Goal: Task Accomplishment & Management: Use online tool/utility

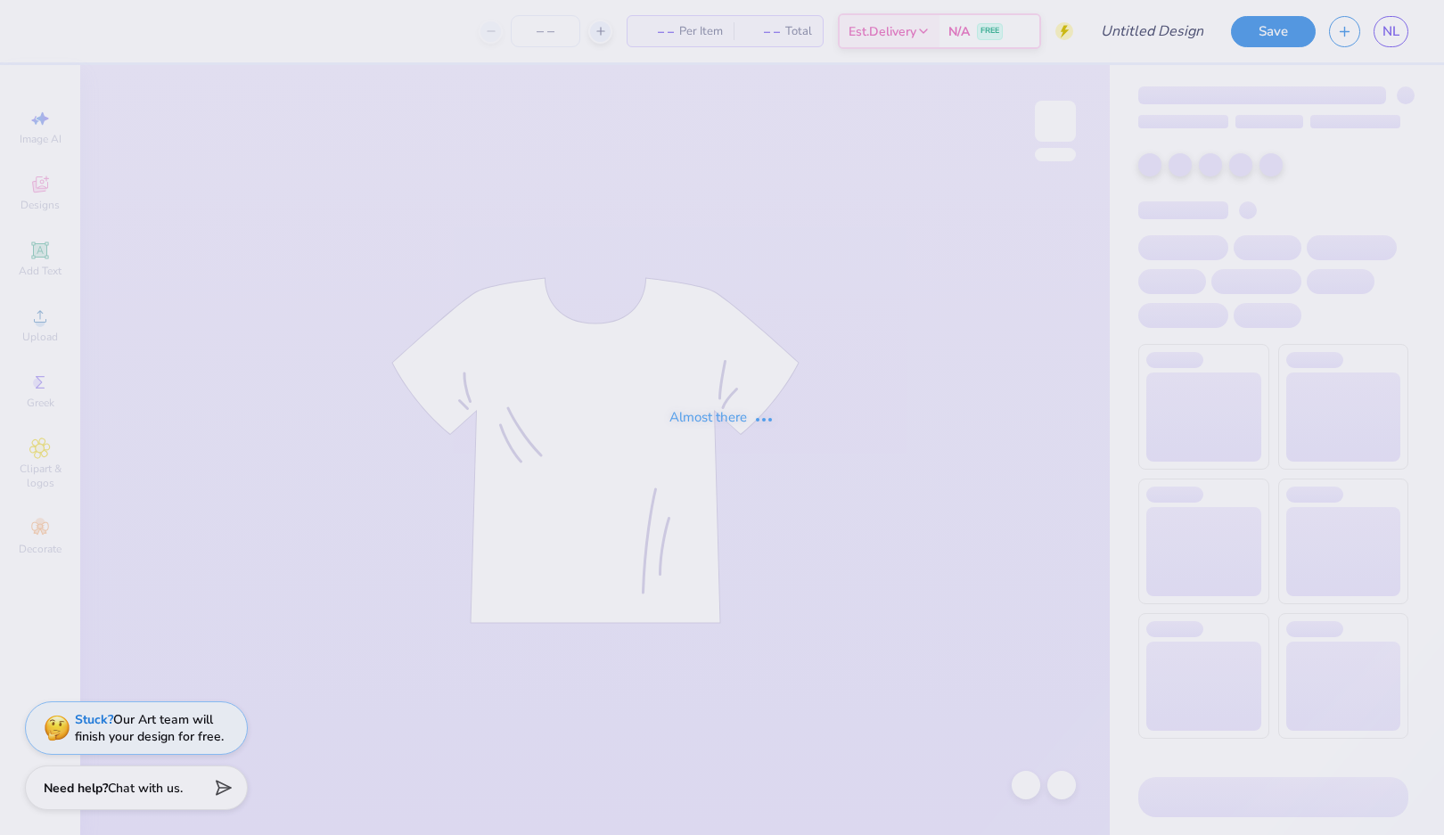
type input "[PERSON_NAME] : [GEOGRAPHIC_DATA]"
type input "24"
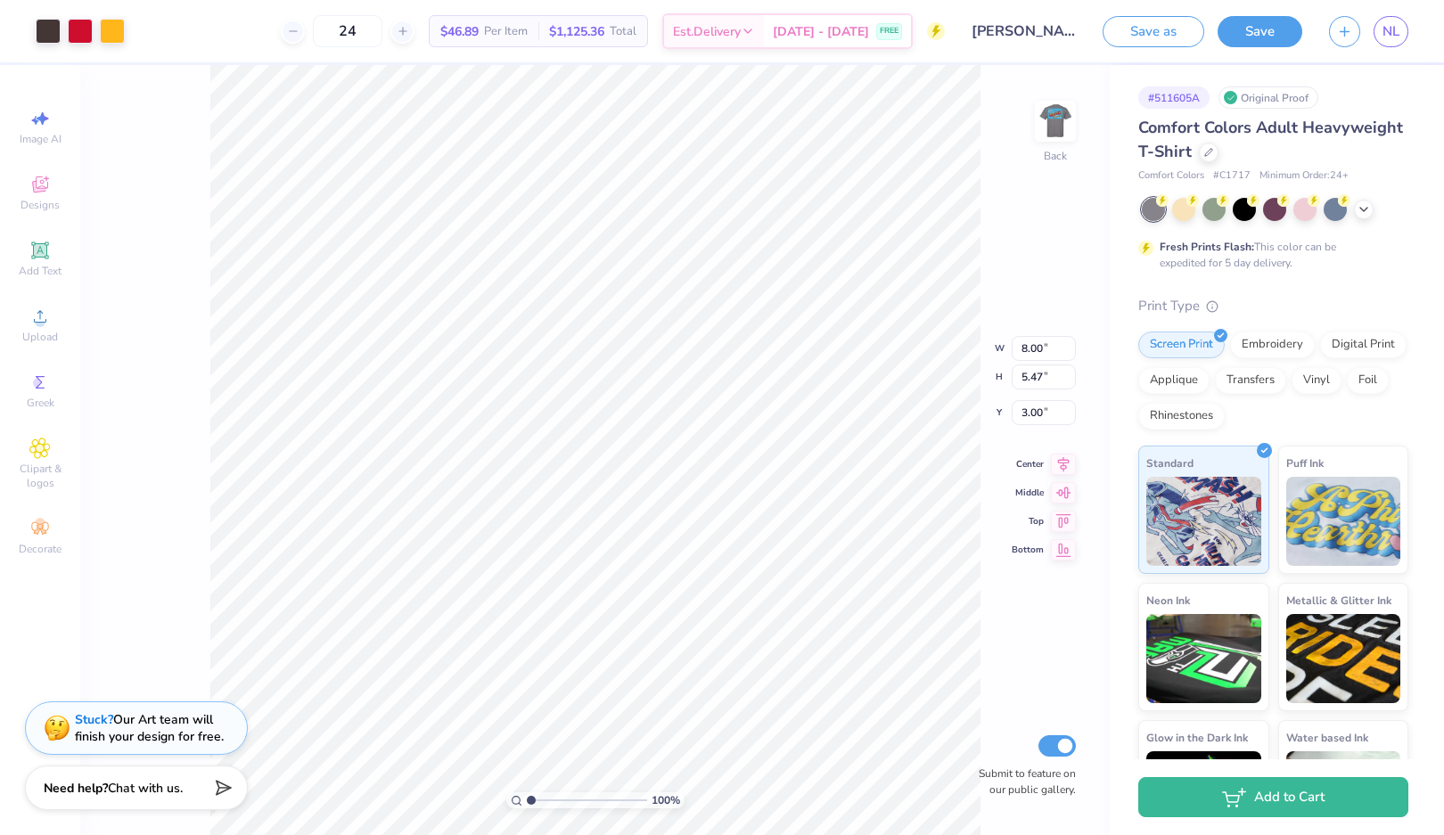
type input "2.68"
type input "1.83"
click at [1065, 137] on img at bounding box center [1054, 121] width 71 height 71
type input "11.46"
type input "8.26"
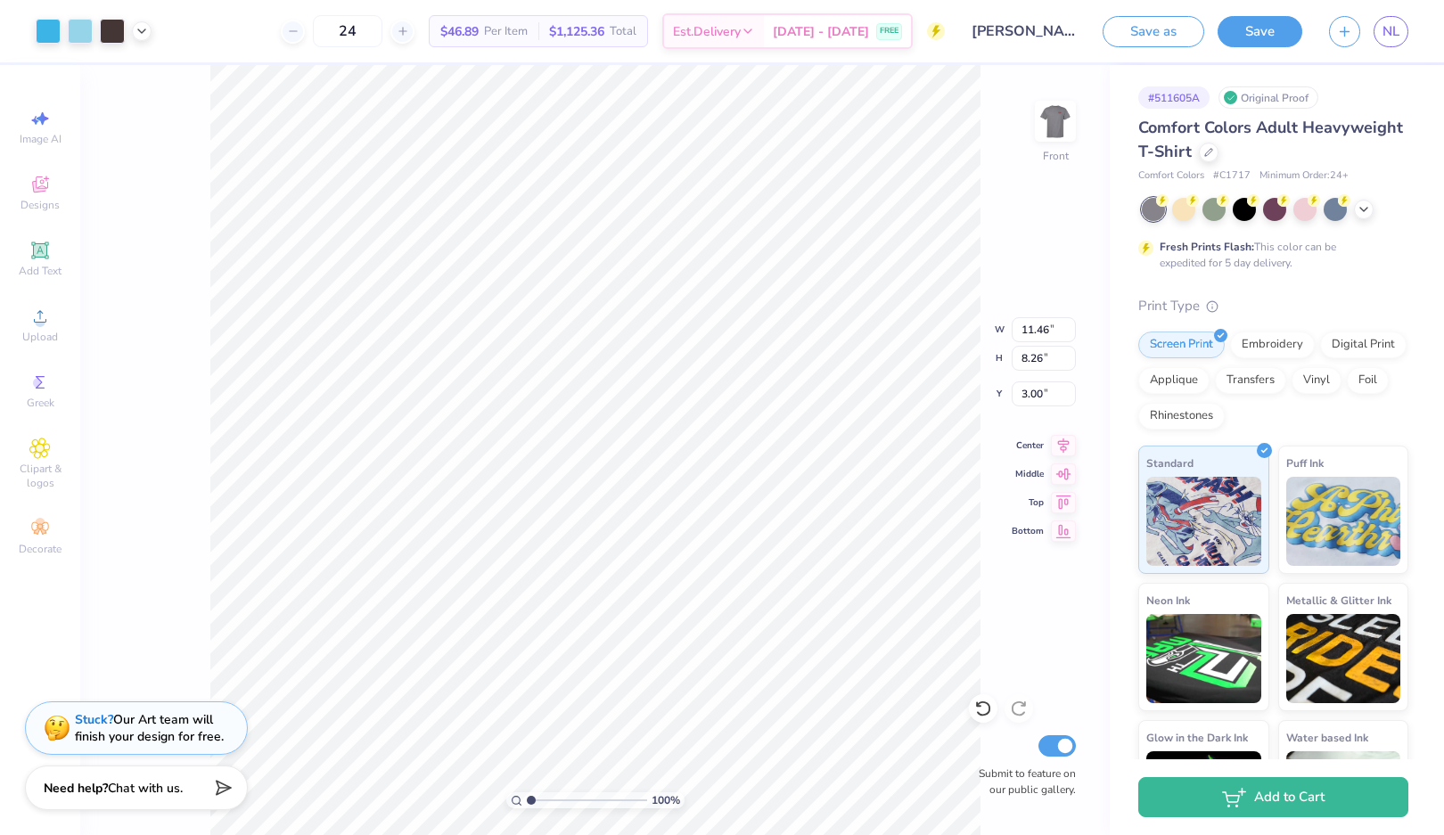
type input "10.59"
type input "7.64"
type input "3.00"
click at [1260, 41] on button "Save" at bounding box center [1259, 28] width 85 height 31
